Goal: Task Accomplishment & Management: Manage account settings

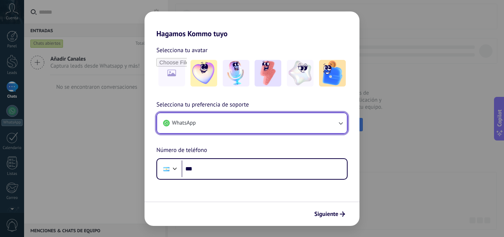
click at [233, 123] on button "WhatsApp" at bounding box center [252, 123] width 190 height 20
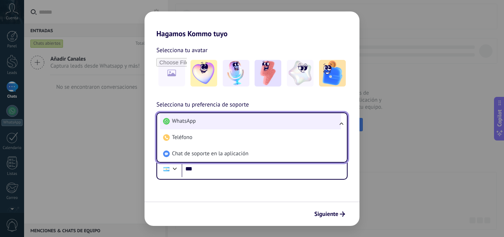
click at [216, 117] on li "WhatsApp" at bounding box center [250, 121] width 181 height 16
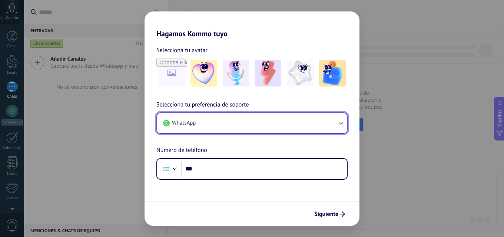
click at [226, 121] on button "WhatsApp" at bounding box center [252, 123] width 190 height 20
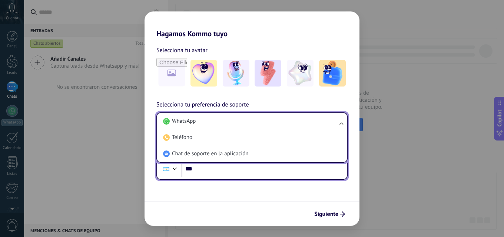
click at [210, 172] on input "***" at bounding box center [263, 169] width 165 height 17
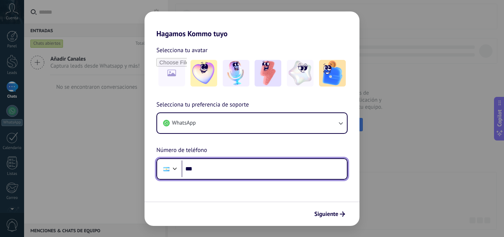
click at [210, 170] on input "***" at bounding box center [263, 169] width 165 height 17
type input "**********"
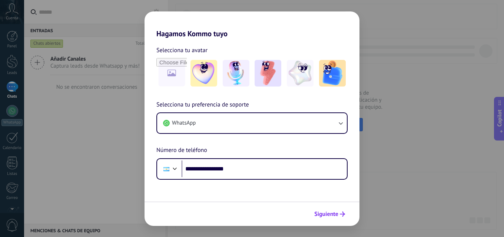
click at [331, 217] on span "Siguiente" at bounding box center [326, 214] width 24 height 5
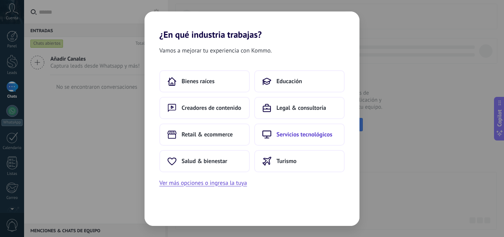
click at [279, 135] on span "Servicios tecnológicos" at bounding box center [304, 134] width 56 height 7
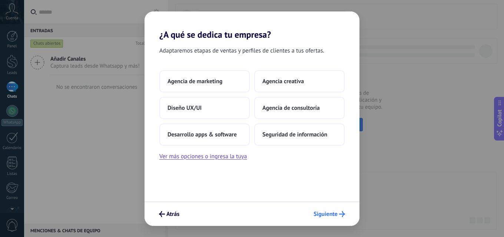
click at [319, 212] on span "Siguiente" at bounding box center [325, 214] width 24 height 5
click at [328, 213] on span "Siguiente" at bounding box center [325, 214] width 24 height 5
click at [322, 210] on button "Siguiente" at bounding box center [329, 214] width 38 height 13
click at [319, 214] on span "Siguiente" at bounding box center [325, 214] width 24 height 5
click at [200, 79] on span "Agencia de marketing" at bounding box center [194, 81] width 55 height 7
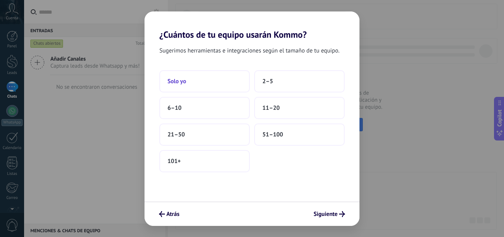
click at [199, 76] on button "Solo yo" at bounding box center [204, 81] width 90 height 22
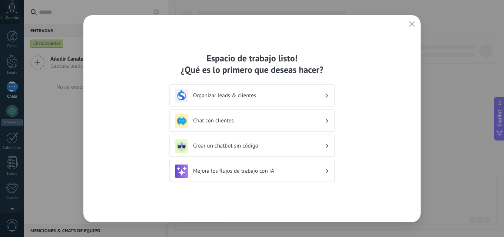
click at [252, 95] on h3 "Organizar leads & clientes" at bounding box center [258, 95] width 131 height 7
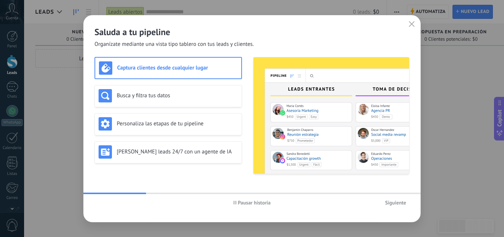
click at [396, 202] on span "Siguiente" at bounding box center [395, 202] width 21 height 5
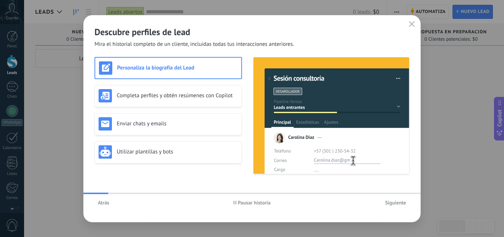
click at [389, 203] on span "Siguiente" at bounding box center [395, 202] width 21 height 5
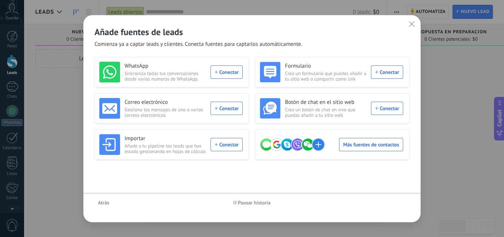
click at [389, 203] on div "Atrás Pausar historia" at bounding box center [251, 202] width 337 height 17
click at [390, 203] on div "Atrás Pausar historia" at bounding box center [251, 202] width 337 height 17
click at [263, 202] on span "Pausar historia" at bounding box center [254, 202] width 33 height 5
click at [257, 201] on span "Iniciar historia" at bounding box center [254, 202] width 32 height 5
click at [408, 22] on button "button" at bounding box center [412, 24] width 10 height 10
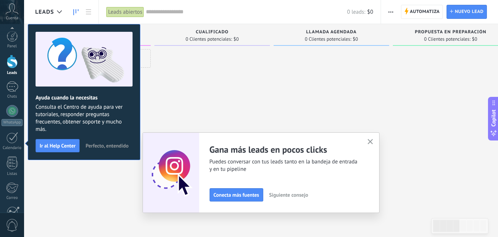
scroll to position [71, 0]
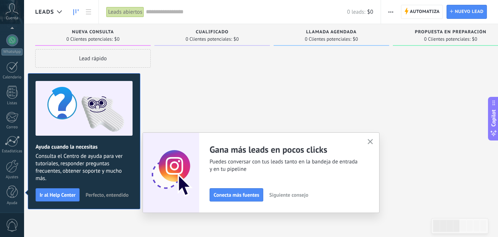
click at [375, 143] on button "button" at bounding box center [370, 142] width 9 height 10
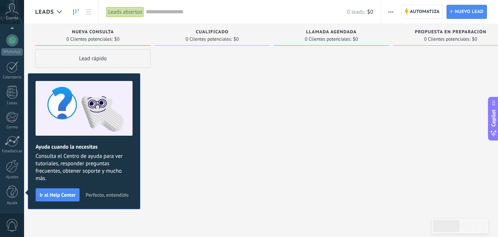
click at [106, 191] on button "Perfecto, entendido" at bounding box center [107, 195] width 50 height 11
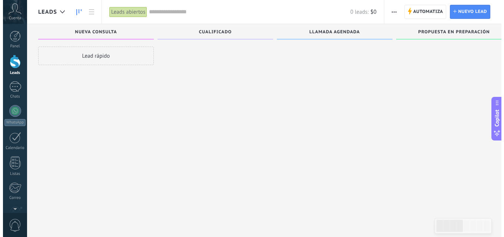
scroll to position [0, 0]
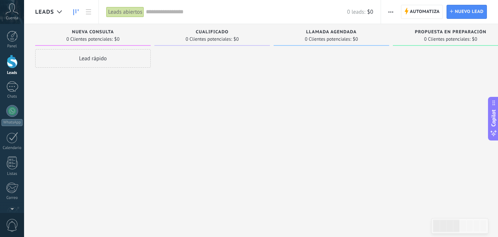
click at [19, 16] on div "Cuenta" at bounding box center [12, 12] width 24 height 24
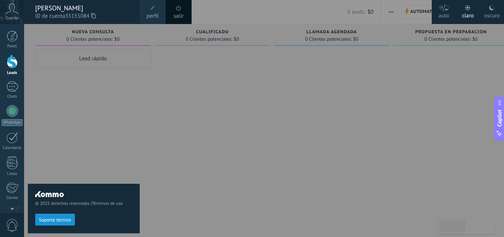
click at [85, 131] on div "© 2025 derechos reservados | Términos de uso Soporte técnico" at bounding box center [84, 130] width 112 height 213
click at [104, 147] on div "© 2025 derechos reservados | Términos de uso Soporte técnico" at bounding box center [84, 130] width 112 height 213
click at [162, 7] on link "perfil" at bounding box center [153, 12] width 26 height 24
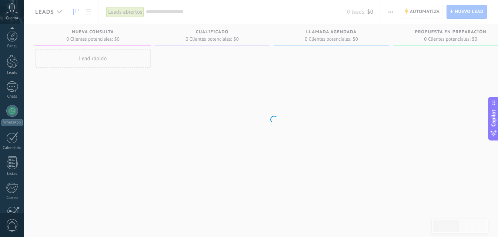
scroll to position [71, 0]
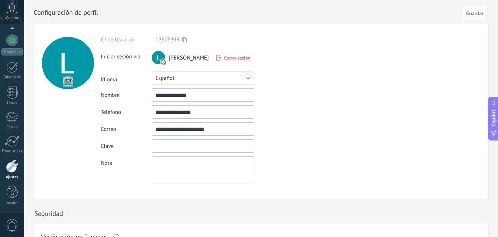
click at [168, 144] on input "textbox" at bounding box center [203, 146] width 103 height 13
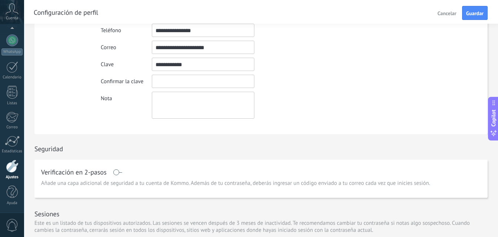
scroll to position [74, 0]
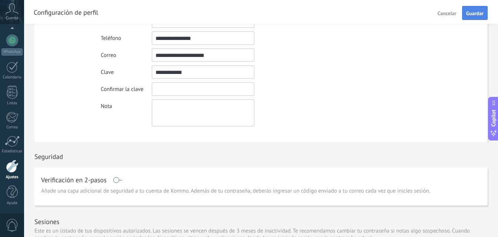
type input "**********"
click at [477, 16] on span "Guardar" at bounding box center [474, 13] width 17 height 5
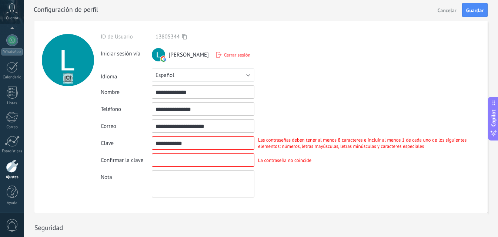
scroll to position [0, 0]
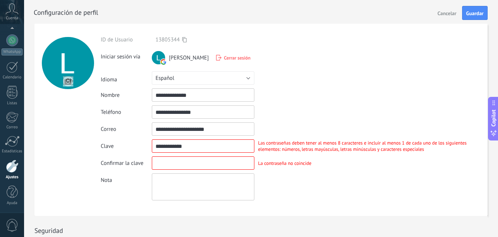
click at [183, 166] on input "textbox" at bounding box center [203, 163] width 103 height 13
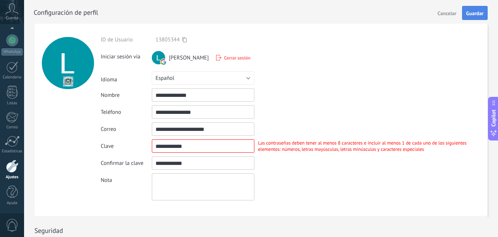
type input "**********"
click at [482, 17] on button "Guardar" at bounding box center [475, 13] width 26 height 14
click at [209, 149] on input "textbox" at bounding box center [203, 146] width 103 height 13
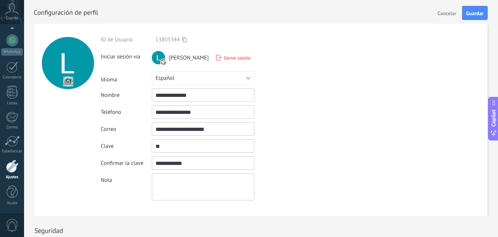
type input "*"
type input "**********"
click at [157, 156] on div "**********" at bounding box center [294, 118] width 387 height 164
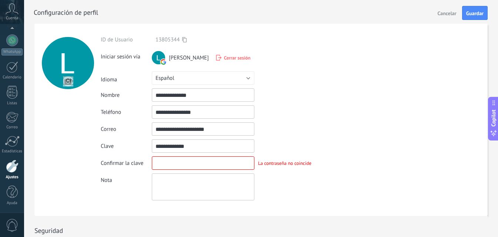
click at [161, 166] on input "textbox" at bounding box center [203, 163] width 103 height 13
type input "**********"
click at [466, 20] on div at bounding box center [269, 12] width 471 height 24
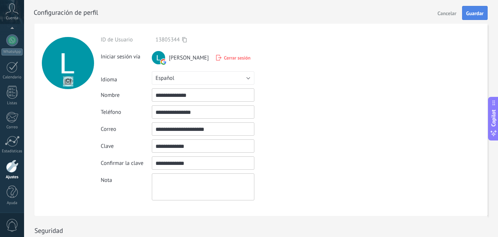
click at [464, 17] on button "Guardar" at bounding box center [475, 13] width 26 height 14
